Goal: Information Seeking & Learning: Compare options

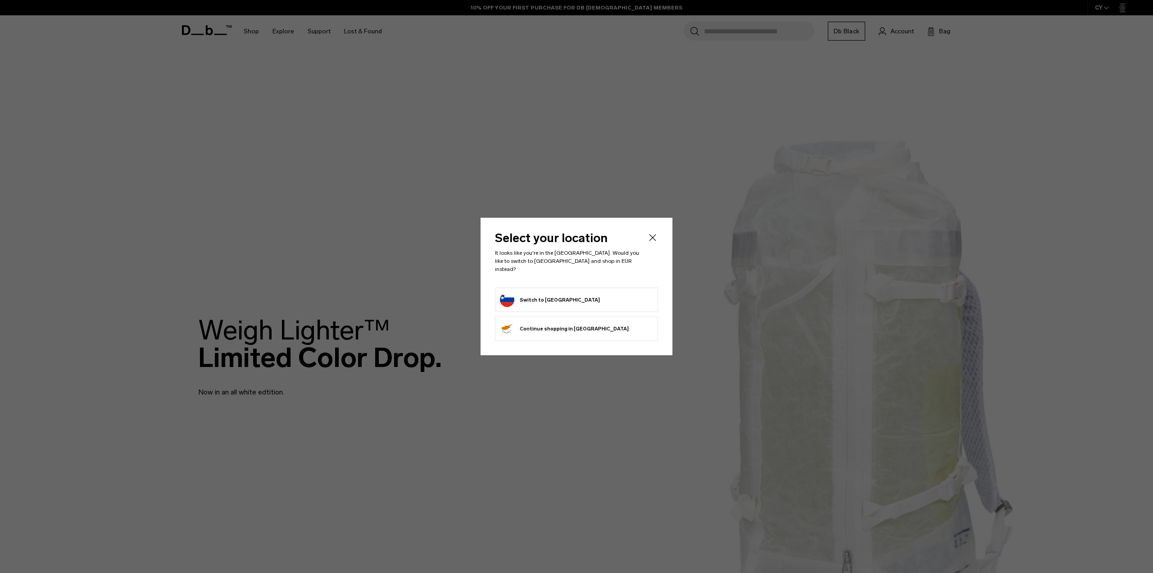
click at [548, 293] on button "Switch to Slovenia" at bounding box center [550, 299] width 100 height 14
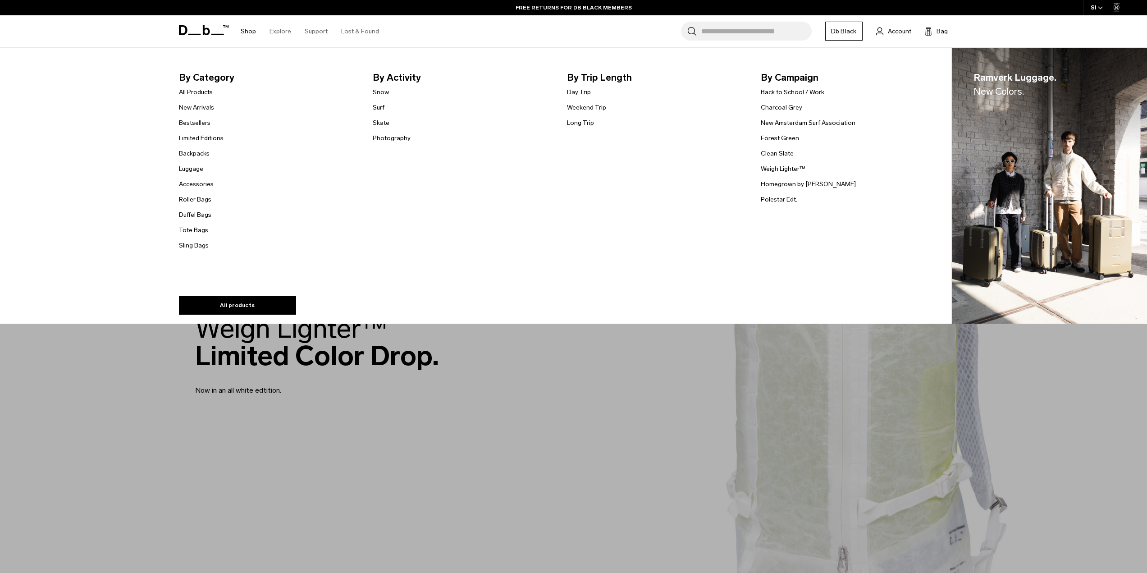
click at [206, 151] on link "Backpacks" at bounding box center [194, 153] width 31 height 9
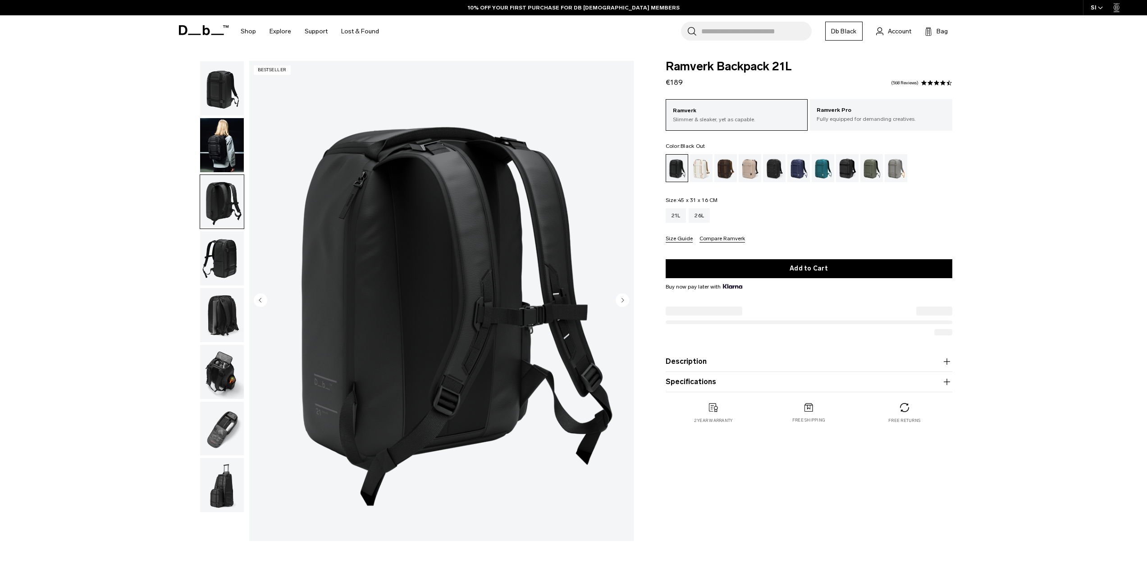
click at [231, 288] on img "button" at bounding box center [222, 315] width 44 height 54
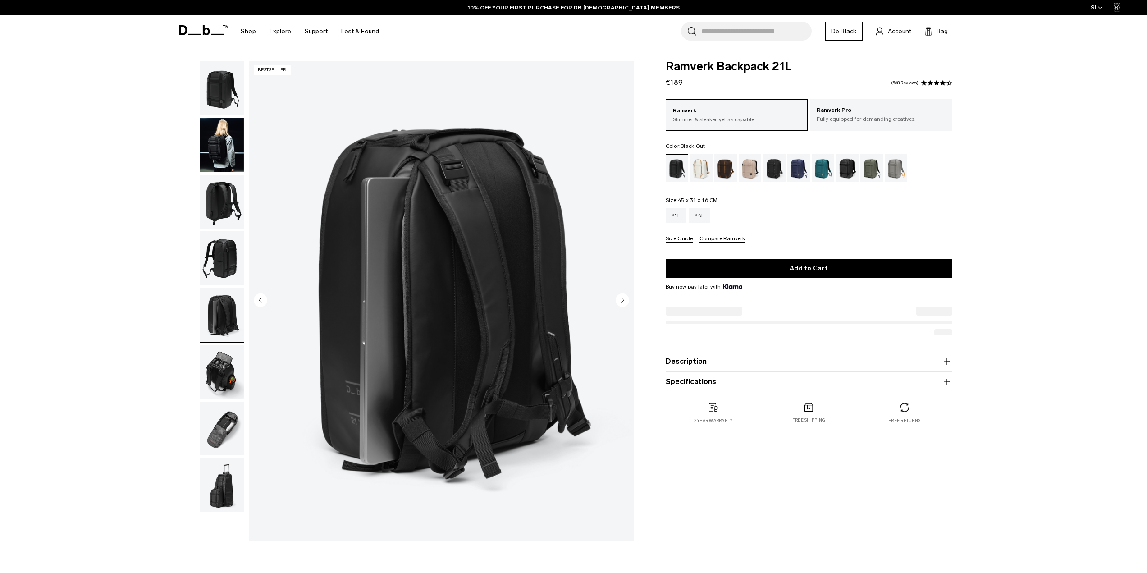
click at [216, 238] on img "button" at bounding box center [222, 258] width 44 height 54
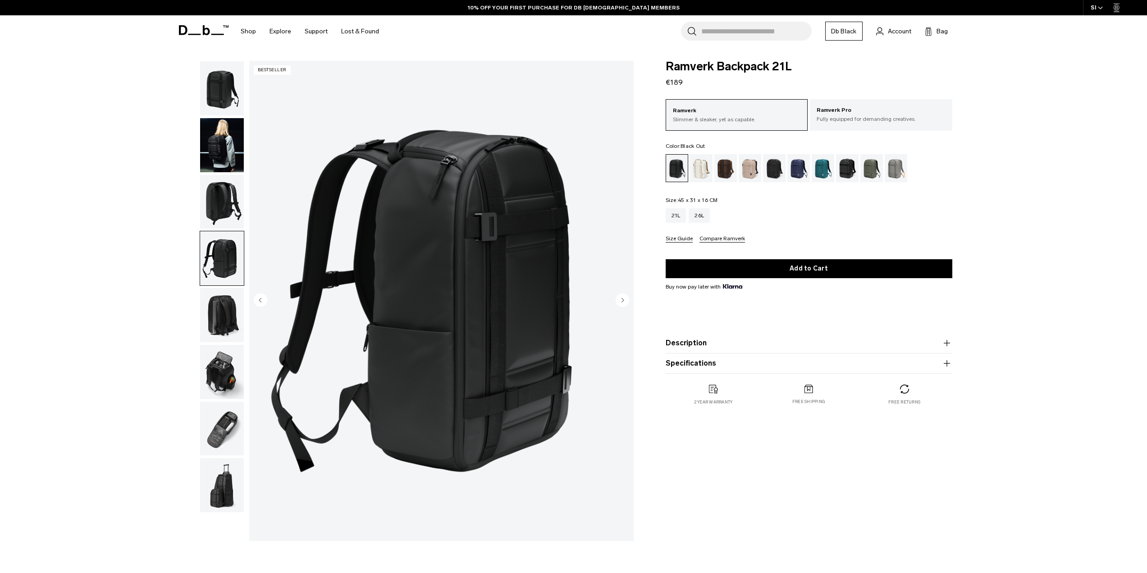
click at [218, 262] on img "button" at bounding box center [222, 258] width 44 height 54
click at [226, 200] on img "button" at bounding box center [222, 202] width 44 height 54
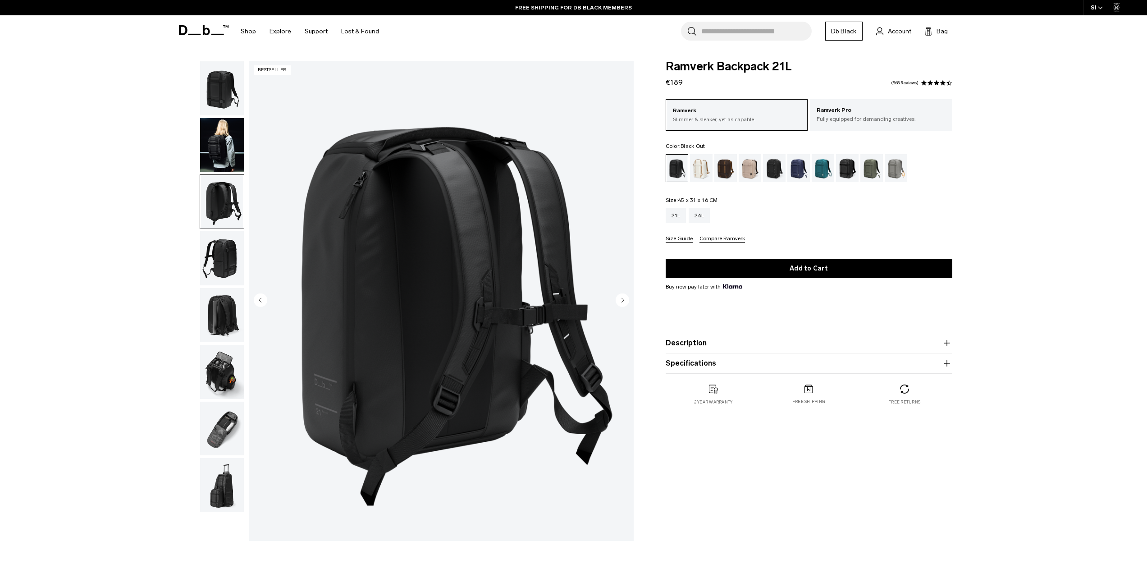
click at [227, 358] on img "button" at bounding box center [222, 372] width 44 height 54
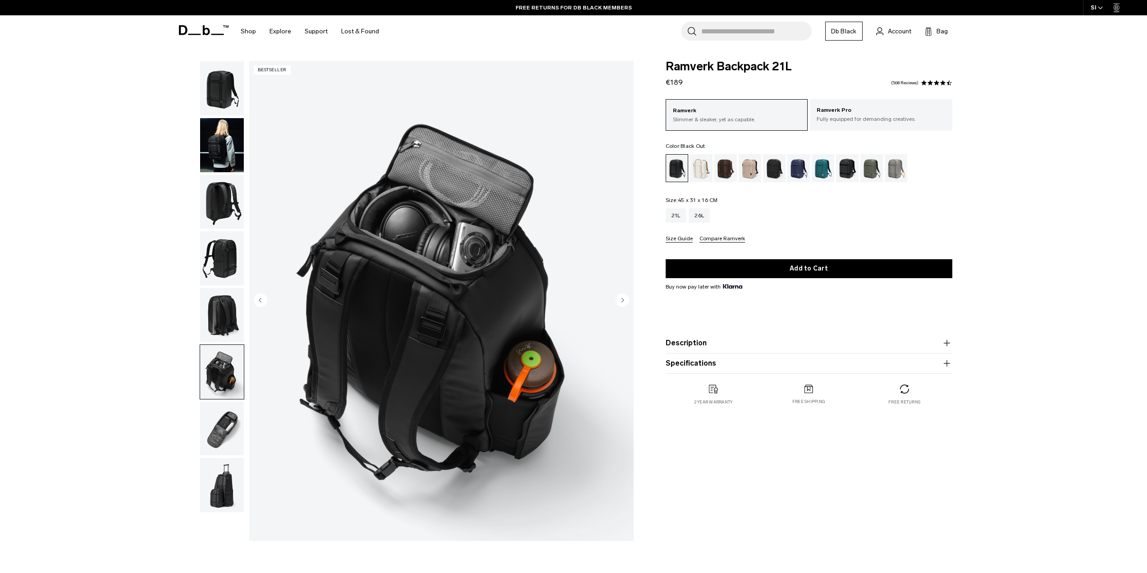
click at [223, 196] on img "button" at bounding box center [222, 202] width 44 height 54
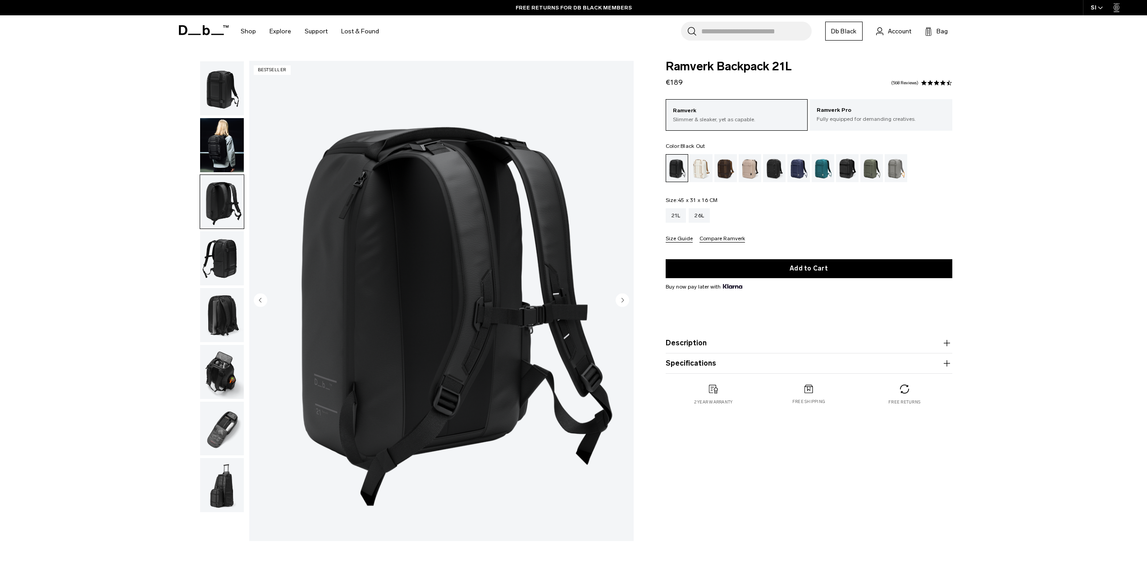
click at [221, 379] on img "button" at bounding box center [222, 372] width 44 height 54
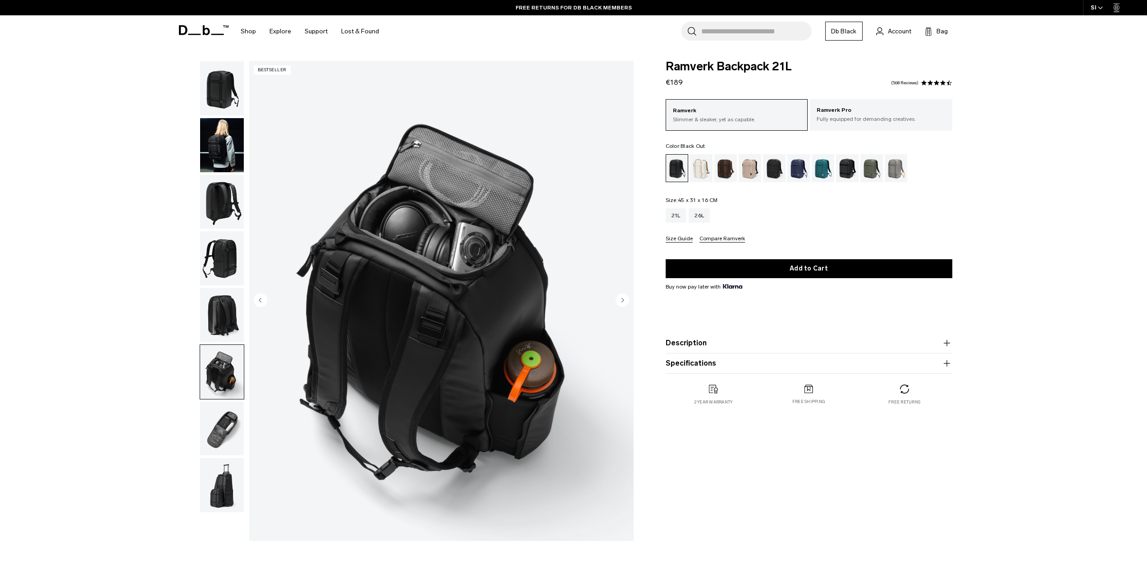
click at [219, 438] on img "button" at bounding box center [222, 428] width 44 height 54
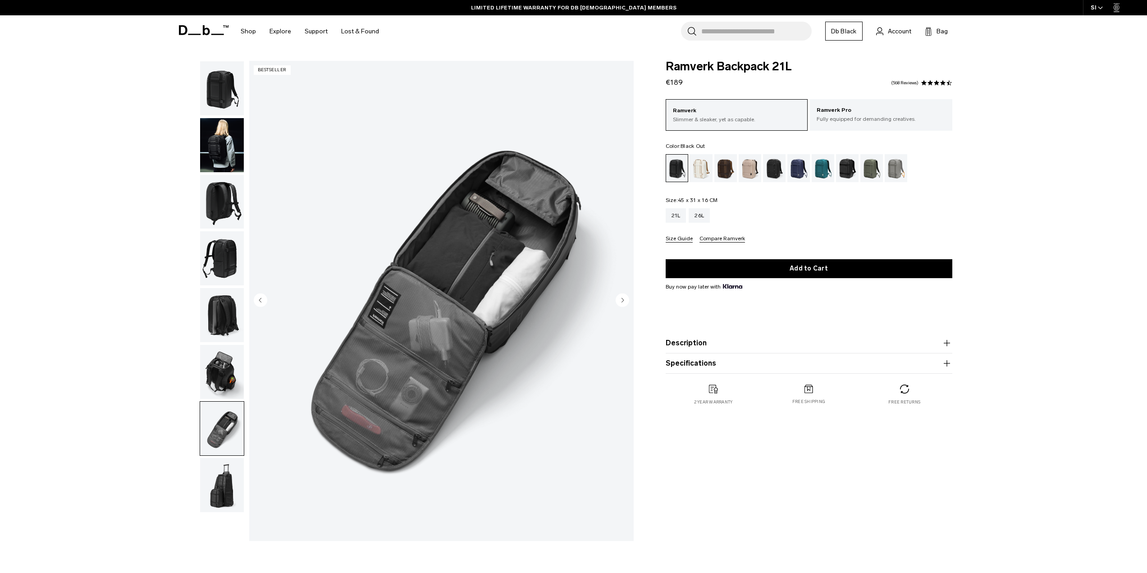
click at [228, 257] on img "button" at bounding box center [222, 258] width 44 height 54
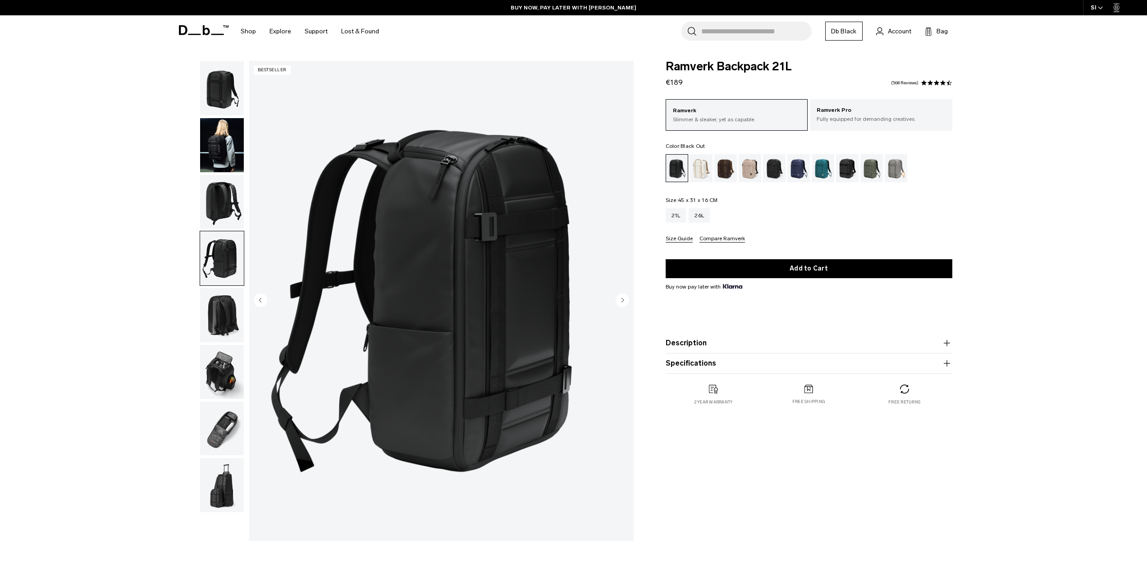
drag, startPoint x: 396, startPoint y: 143, endPoint x: 375, endPoint y: 121, distance: 30.3
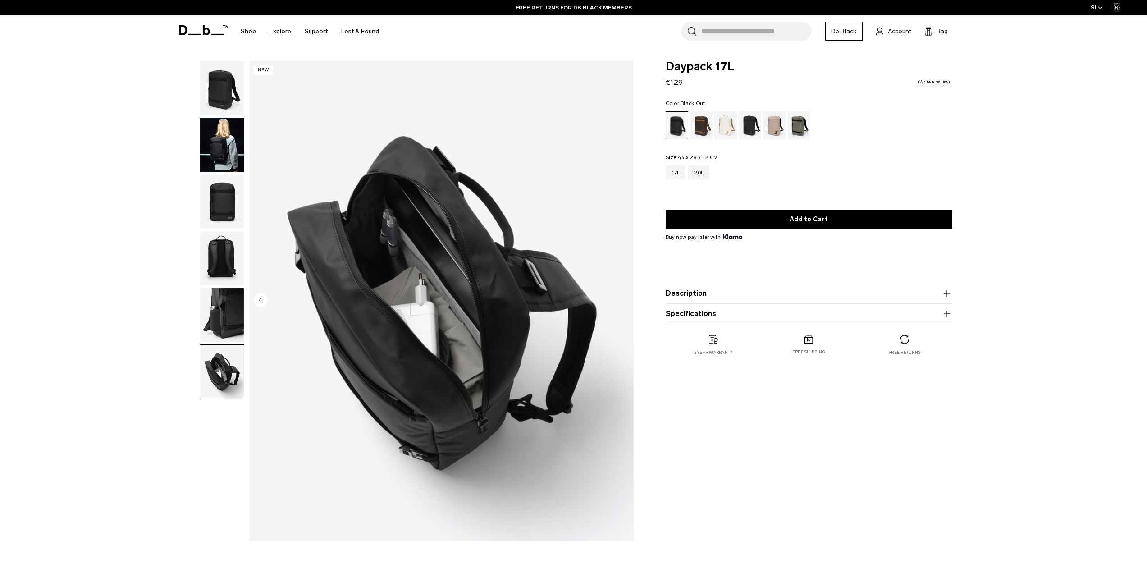
click at [212, 308] on img "button" at bounding box center [222, 315] width 44 height 54
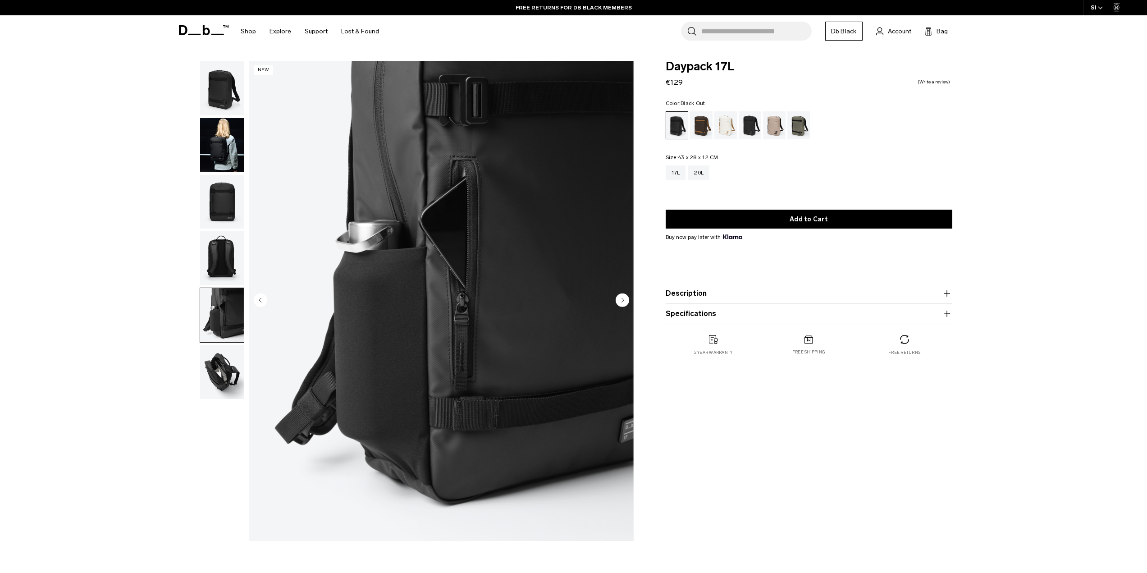
click at [220, 260] on img "button" at bounding box center [222, 258] width 44 height 54
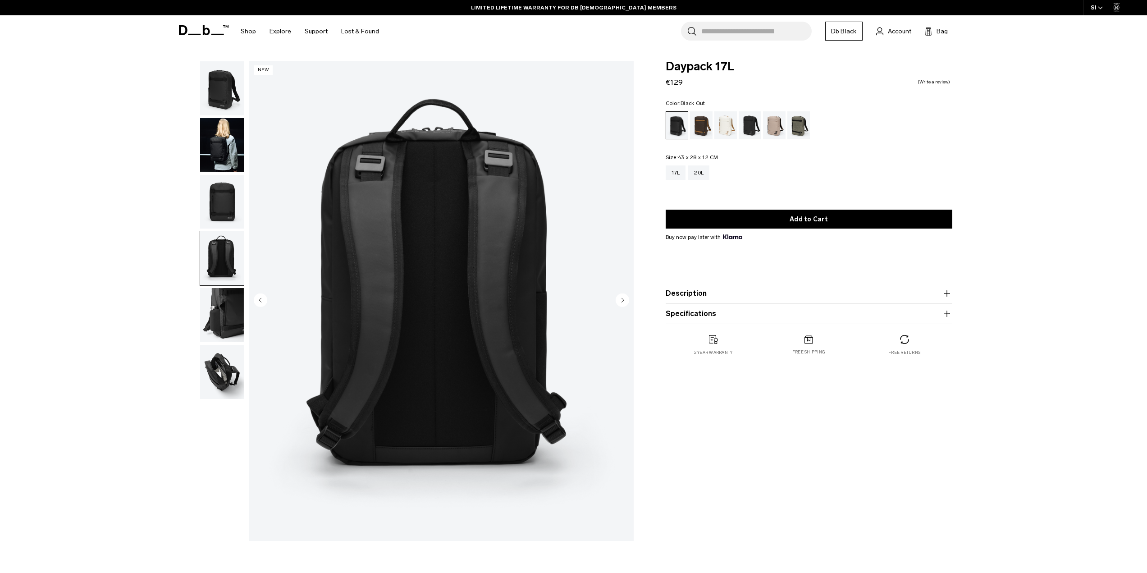
click at [240, 373] on img "button" at bounding box center [222, 372] width 44 height 54
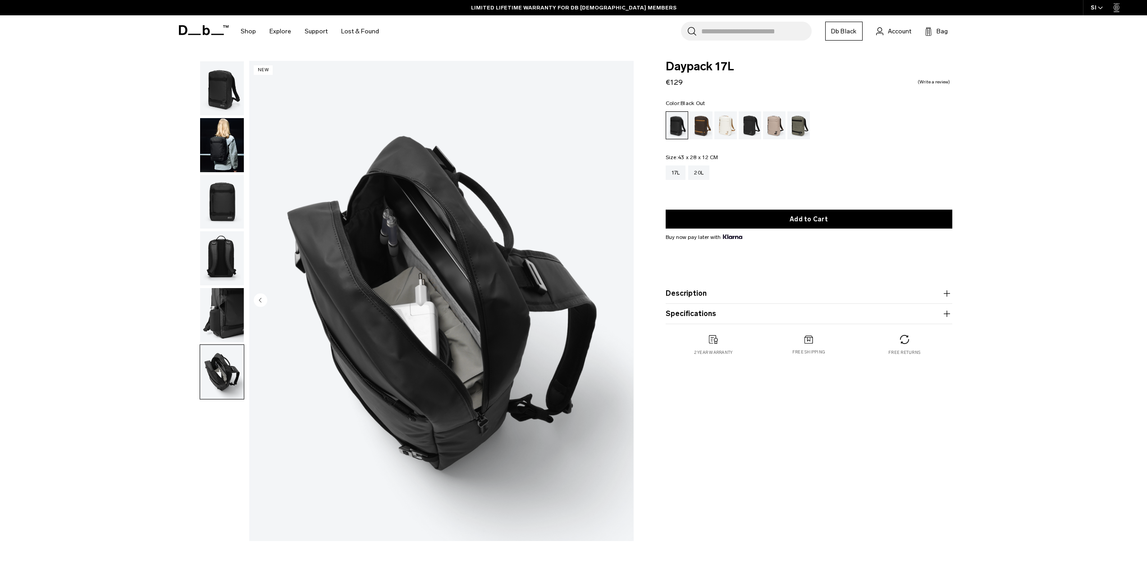
click at [234, 252] on img "button" at bounding box center [222, 258] width 44 height 54
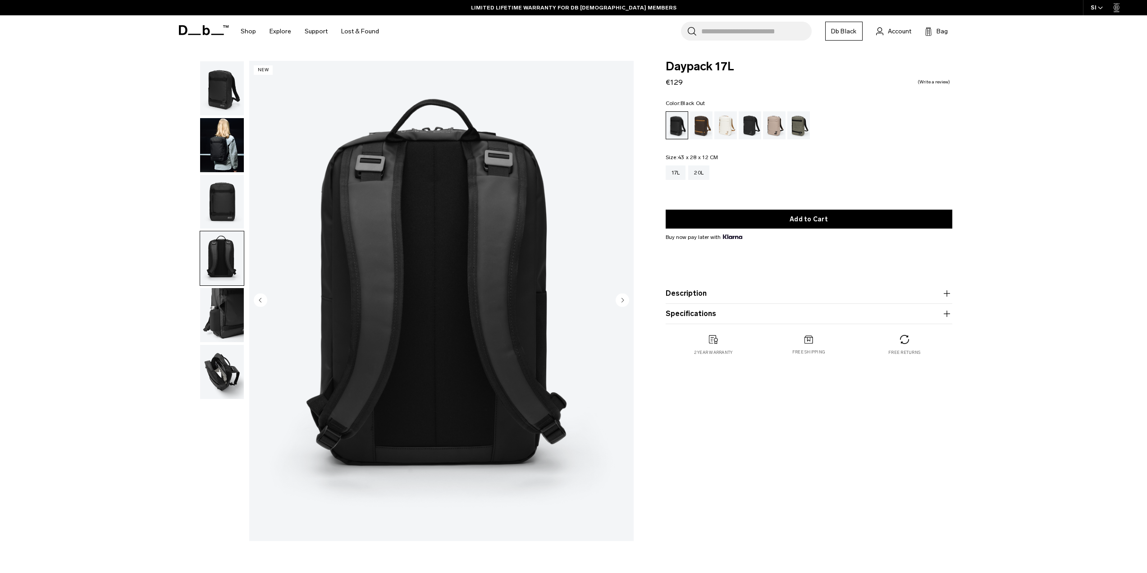
click at [234, 203] on img "button" at bounding box center [222, 202] width 44 height 54
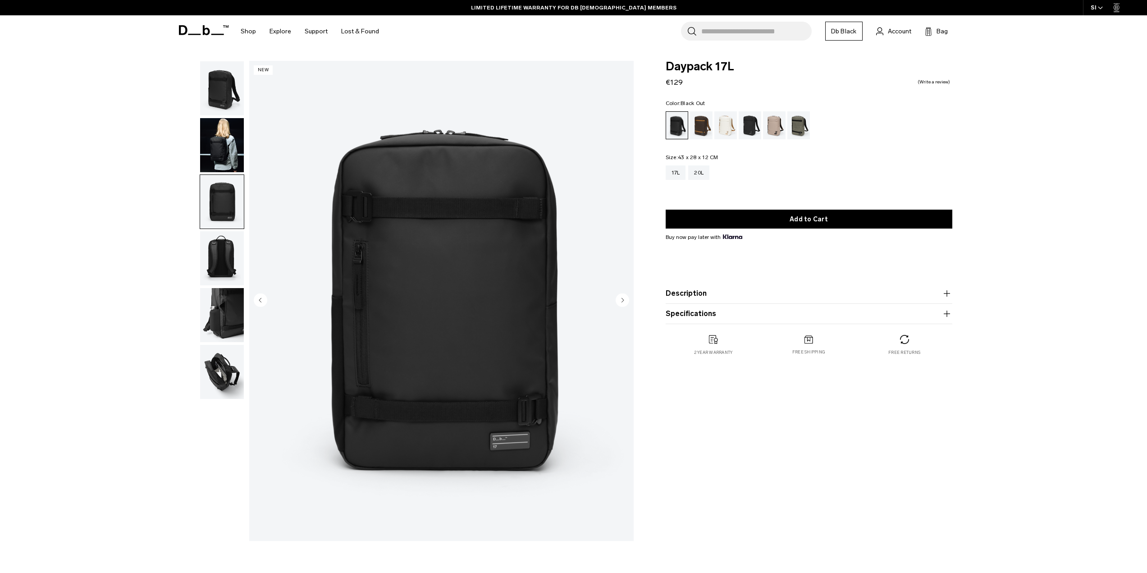
click at [226, 160] on img "button" at bounding box center [222, 145] width 44 height 54
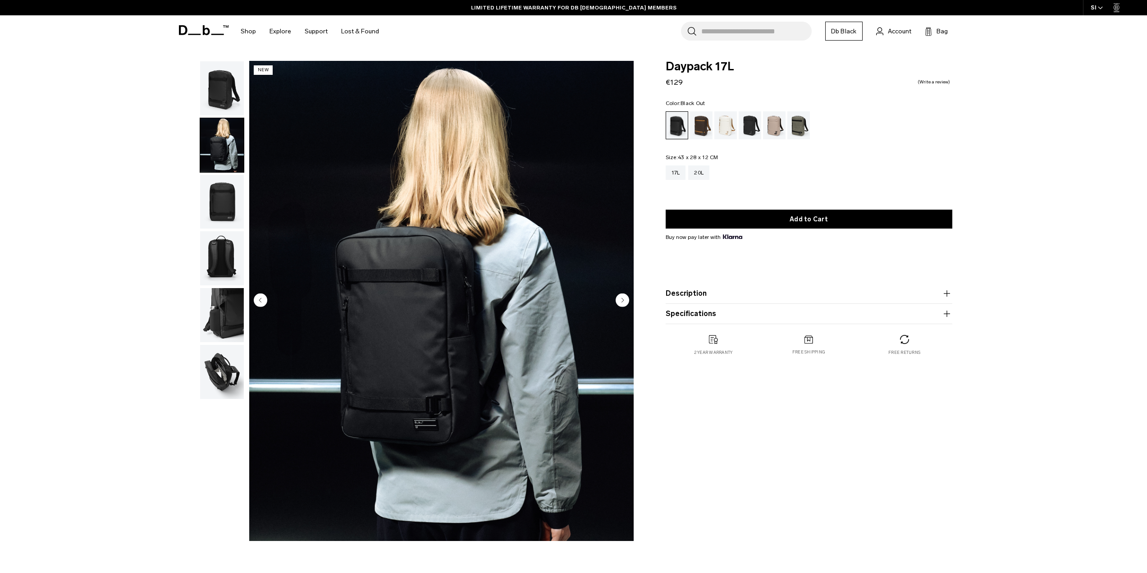
click at [232, 72] on img "button" at bounding box center [222, 88] width 44 height 54
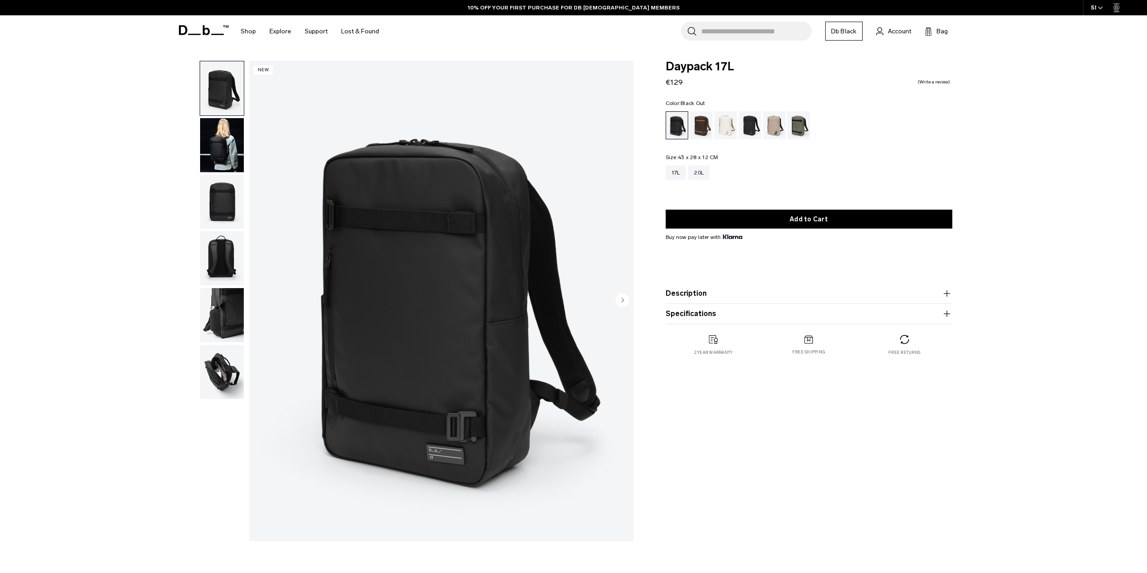
click at [226, 204] on img "button" at bounding box center [222, 202] width 44 height 54
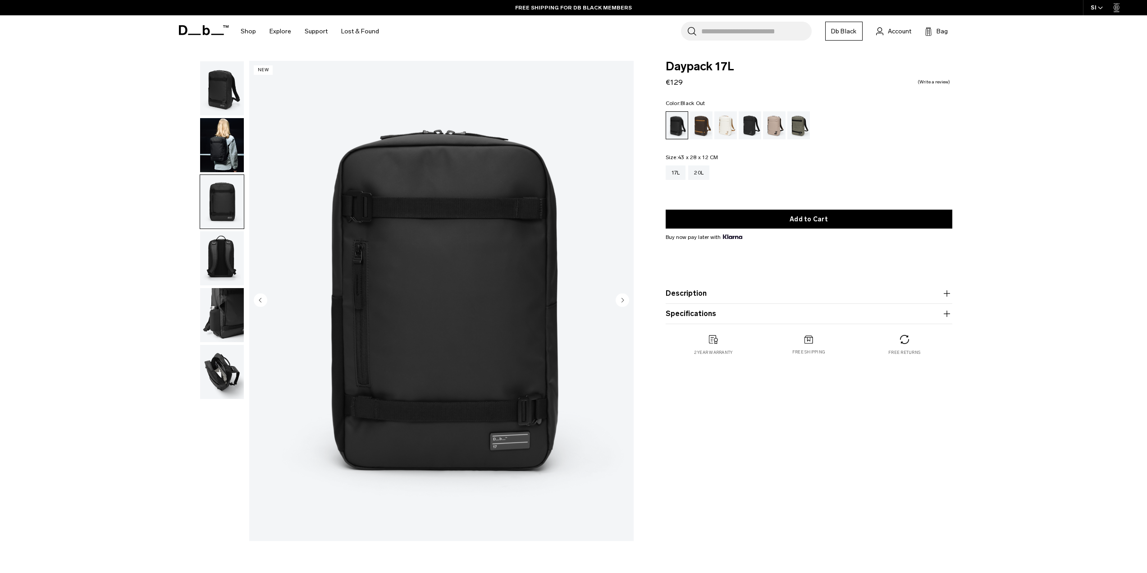
click at [225, 261] on img "button" at bounding box center [222, 258] width 44 height 54
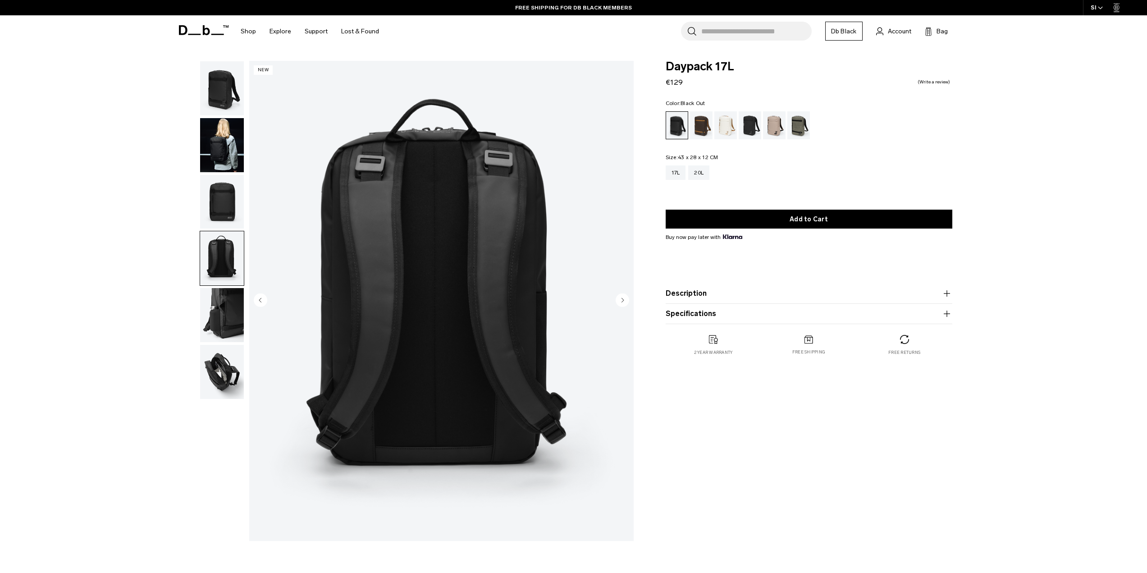
click at [230, 308] on img "button" at bounding box center [222, 315] width 44 height 54
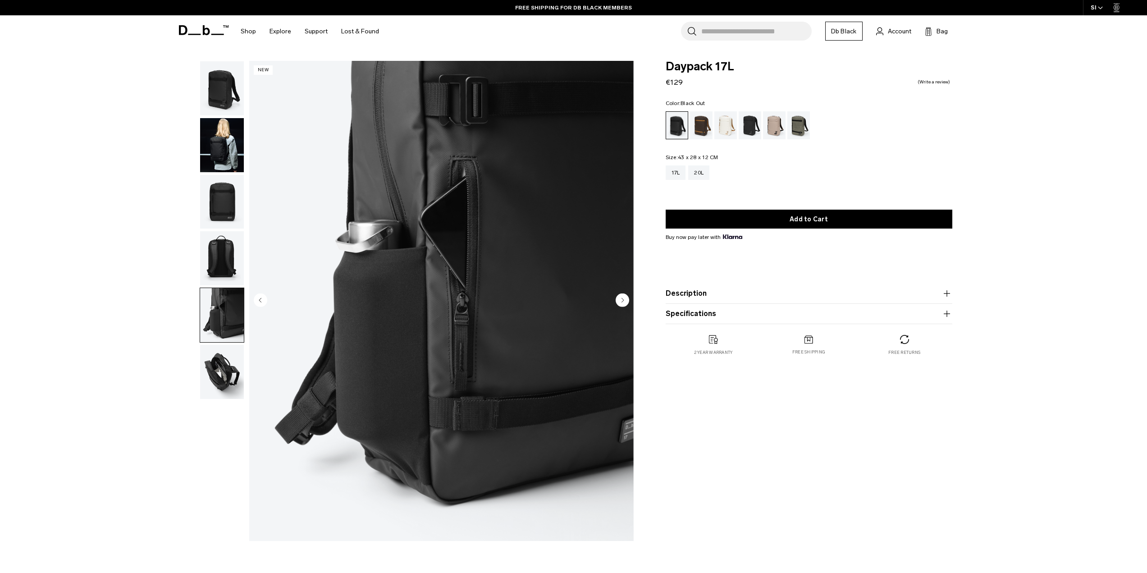
click at [223, 382] on img "button" at bounding box center [222, 372] width 44 height 54
